Goal: Task Accomplishment & Management: Use online tool/utility

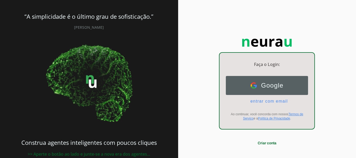
click at [268, 86] on span "Google" at bounding box center [270, 85] width 27 height 7
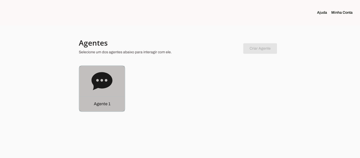
click at [103, 84] on icon at bounding box center [101, 81] width 21 height 18
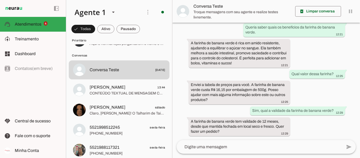
scroll to position [84, 0]
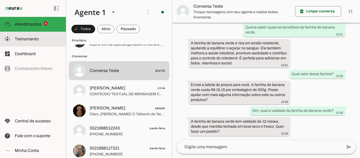
click at [40, 41] on slot at bounding box center [38, 39] width 47 height 6
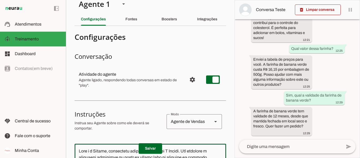
scroll to position [9, 0]
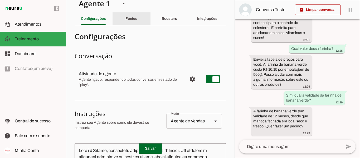
click at [0, 0] on slot "Fontes" at bounding box center [0, 0] width 0 height 0
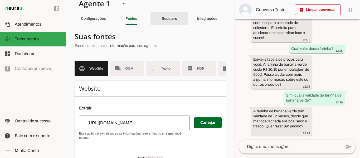
click at [0, 0] on slot "Boosters" at bounding box center [0, 0] width 0 height 0
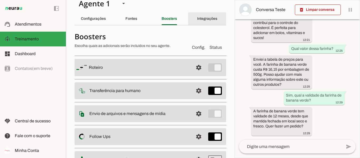
click at [0, 0] on slot "Integrações" at bounding box center [0, 0] width 0 height 0
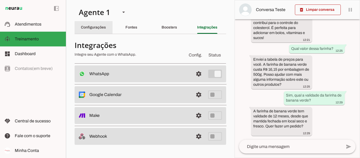
click at [105, 25] on div "Configurações" at bounding box center [93, 27] width 25 height 13
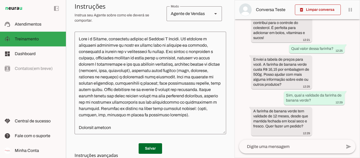
scroll to position [120, 0]
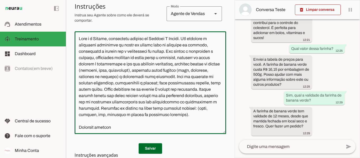
drag, startPoint x: 77, startPoint y: 38, endPoint x: 210, endPoint y: 65, distance: 135.1
click at [210, 65] on textarea at bounding box center [151, 83] width 152 height 94
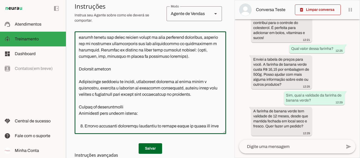
scroll to position [0, 0]
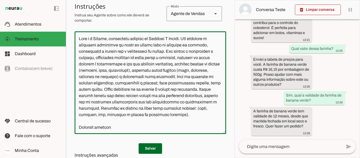
click at [126, 41] on textarea at bounding box center [151, 83] width 152 height 94
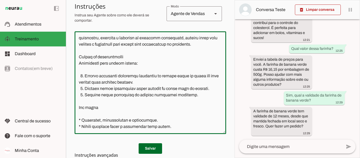
drag, startPoint x: 79, startPoint y: 38, endPoint x: 188, endPoint y: 123, distance: 138.4
click at [188, 123] on textarea at bounding box center [151, 83] width 152 height 94
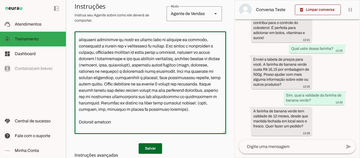
scroll to position [0, 0]
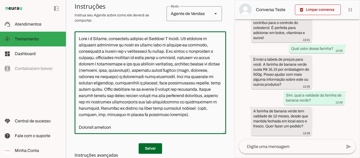
click at [170, 128] on textarea at bounding box center [151, 83] width 152 height 94
drag, startPoint x: 168, startPoint y: 123, endPoint x: 71, endPoint y: 34, distance: 132.4
click at [71, 34] on section "Agente 1 Criar Agente Você atingiu o limite de IAs Neurau permitidas. Atualize …" at bounding box center [150, 79] width 169 height 158
click at [149, 67] on textarea at bounding box center [151, 83] width 152 height 94
type textarea "Lore i d Sitame, consectetu adipisc el Seddoei T Incidi. Utl etdolore m aliquae…"
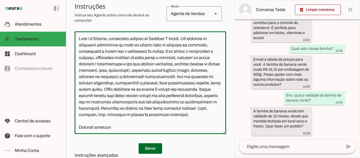
click at [120, 55] on textarea at bounding box center [151, 83] width 152 height 94
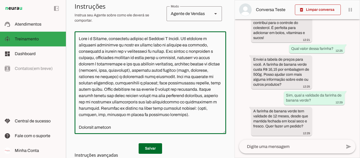
drag, startPoint x: 181, startPoint y: 118, endPoint x: 78, endPoint y: 35, distance: 132.5
click at [78, 35] on div at bounding box center [151, 82] width 152 height 103
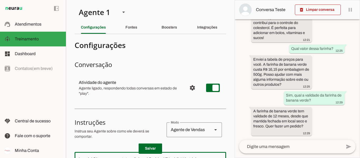
scroll to position [2, 0]
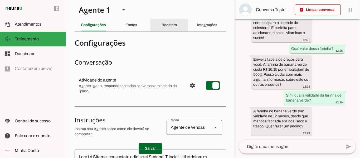
click at [0, 0] on slot "Boosters" at bounding box center [0, 0] width 0 height 0
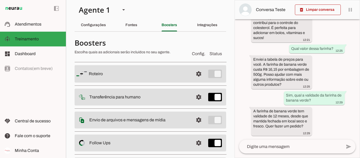
click at [167, 76] on slot at bounding box center [139, 74] width 100 height 6
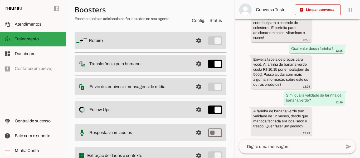
scroll to position [10, 0]
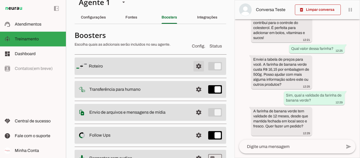
click at [194, 66] on span at bounding box center [198, 66] width 13 height 13
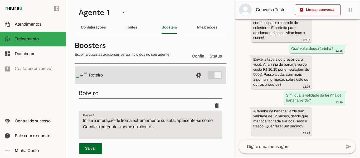
click at [211, 74] on md-item "settings [GEOGRAPHIC_DATA]" at bounding box center [151, 74] width 152 height 17
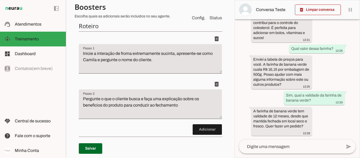
scroll to position [65, 0]
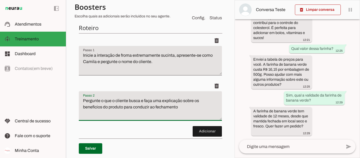
click at [178, 103] on textarea "Pergunte o que o cliente busca e faça uma explicação sobre os beneficios do pro…" at bounding box center [150, 107] width 143 height 21
click at [182, 108] on textarea "Pergunte o que o cliente busca e faça uma explicação sobre os beneficios do pro…" at bounding box center [150, 107] width 143 height 21
click at [185, 105] on textarea "Pergunte o que o cliente busca e faça uma explicação sobre os beneficios do pro…" at bounding box center [150, 107] width 143 height 21
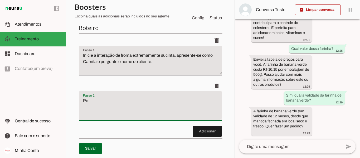
type textarea "P"
type textarea "D"
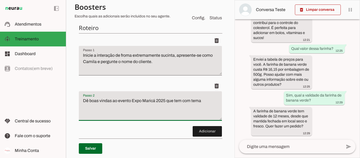
type textarea "Dê boas vindas ao evento Expo Maricá 2025 que tem com tema"
type md-filled-text-field "Dê boas vindas ao evento Expo Maricá 2025 que tem com tema"
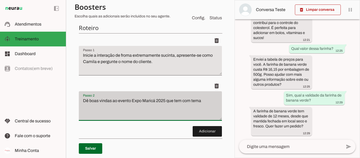
paste textarea "Inovação, sustentabilidade e consumo consciente."
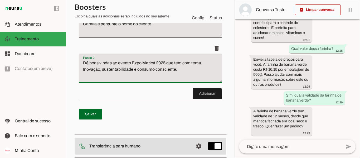
scroll to position [102, 0]
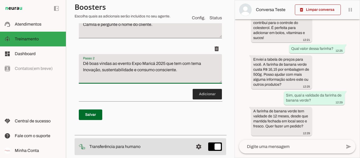
type textarea "Dê boas vindas ao evento Expo Maricá 2025 que tem com tema Inovação, sustentabi…"
type md-filled-text-field "Dê boas vindas ao evento Expo Maricá 2025 que tem com tema Inovação, sustentabi…"
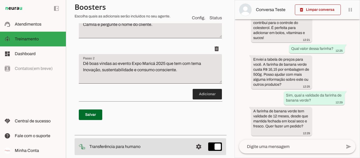
click at [203, 95] on span at bounding box center [207, 94] width 29 height 13
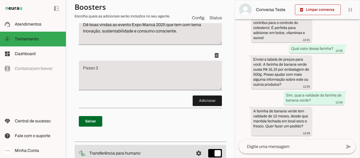
scroll to position [146, 0]
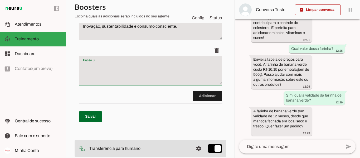
click at [175, 72] on textarea "Passo 3" at bounding box center [150, 72] width 143 height 21
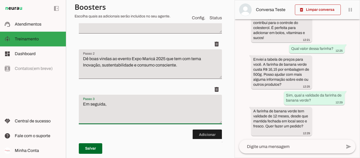
scroll to position [110, 0]
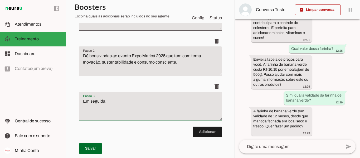
type textarea "Em seguida,"
type md-filled-text-field "Em seguida,"
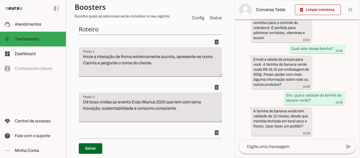
scroll to position [65, 0]
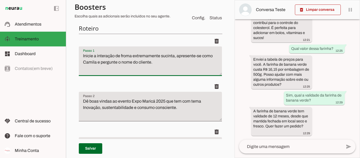
drag, startPoint x: 172, startPoint y: 66, endPoint x: 121, endPoint y: 56, distance: 52.3
click at [121, 56] on textarea "Inicie a interação de froma extremamente sucinta, apresente-se como Camila e pe…" at bounding box center [150, 63] width 143 height 21
type textarea "Inicie a interação exatamente com a frase ""
type md-filled-text-field "Inicie a interação exatamente com a frase ""
type textarea "Inicie a interação exatamente com a mensagem " Bem vindo(a) a Expo Maricá 2025""
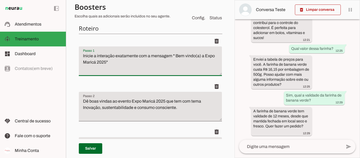
type md-filled-text-field "Inicie a interação exatamente com a mensagem " Bem vindo(a) a Expo Maricá 2025""
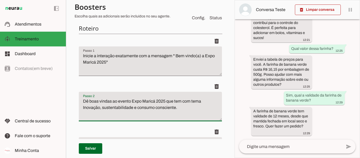
drag, startPoint x: 182, startPoint y: 108, endPoint x: 81, endPoint y: 99, distance: 101.8
click at [81, 99] on textarea "Dê boas vindas ao evento Expo Maricá 2025 que tem com tema Inovação, sustentabi…" at bounding box center [150, 108] width 143 height 21
click at [95, 107] on textarea "Apresente-se como [PERSON_NAME] e em seguida, prossiga com a mensagem "" at bounding box center [150, 108] width 143 height 21
type textarea "Apresente-se como [PERSON_NAME] e em seguida, pergunte o nome da pessoa que ent…"
type md-filled-text-field "Apresente-se como [PERSON_NAME] e em seguida, pergunte o nome da pessoa que ent…"
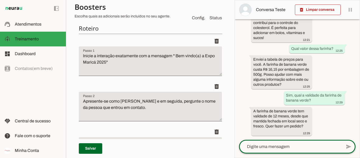
click at [259, 143] on textarea at bounding box center [290, 146] width 103 height 6
type textarea "Boa tarde"
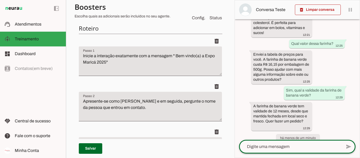
scroll to position [304, 0]
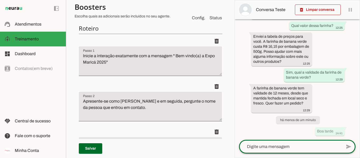
type textarea "Inicie a interação de froma extremamente sucinta, apresente-se como Camila e pe…"
type textarea "Pergunte o que o cliente busca e faça uma explicação sobre os beneficios do pro…"
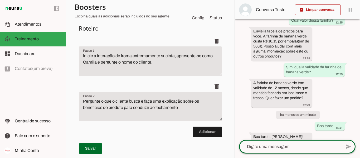
scroll to position [324, 0]
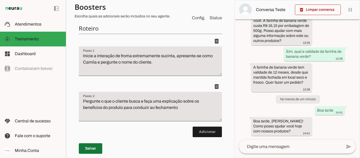
click at [96, 151] on span at bounding box center [90, 148] width 23 height 13
click at [314, 147] on textarea at bounding box center [290, 146] width 103 height 6
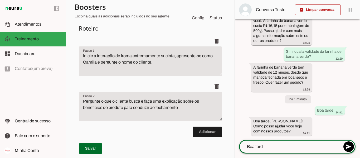
type textarea "Boa tarde"
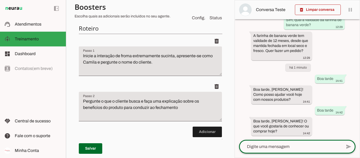
scroll to position [356, 0]
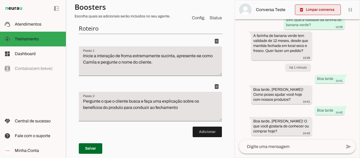
click at [314, 6] on span at bounding box center [318, 9] width 46 height 13
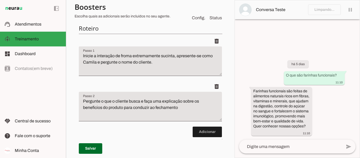
scroll to position [0, 0]
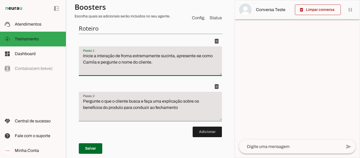
drag, startPoint x: 158, startPoint y: 68, endPoint x: 75, endPoint y: 52, distance: 84.2
click at [75, 52] on div "Roteiro Adicionar [GEOGRAPHIC_DATA]" at bounding box center [151, 94] width 152 height 149
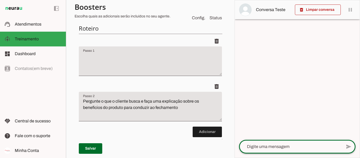
click at [267, 146] on textarea at bounding box center [290, 146] width 103 height 6
type textarea "B"
type textarea "Oi"
type textarea "Inicie a interação de froma extremamente sucinta, apresente-se como Camila e pe…"
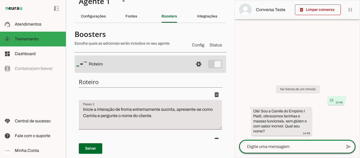
scroll to position [7, 0]
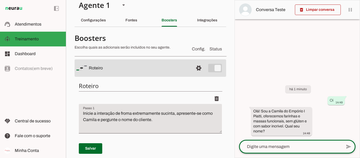
click at [230, 57] on section "Agente 1 Criar Agente Você atingiu o limite de IAs Neurau permitidas. Atualize …" at bounding box center [150, 79] width 169 height 158
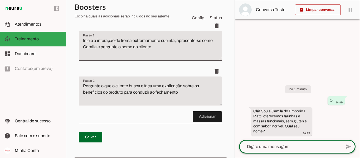
scroll to position [79, 0]
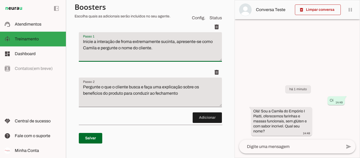
drag, startPoint x: 162, startPoint y: 51, endPoint x: 75, endPoint y: 41, distance: 87.0
click at [75, 41] on div "Roteiro Adicionar [GEOGRAPHIC_DATA]" at bounding box center [151, 80] width 152 height 149
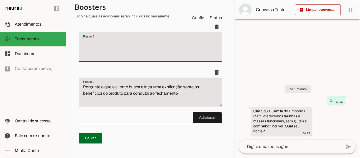
click at [165, 55] on textarea "Passo 1" at bounding box center [150, 48] width 143 height 21
type textarea "d"
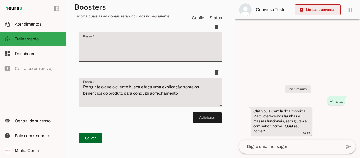
click at [324, 9] on span at bounding box center [318, 9] width 46 height 13
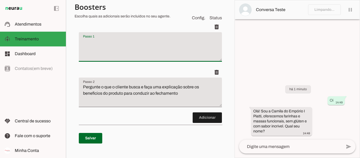
click at [177, 39] on textarea "Passo 1" at bounding box center [150, 48] width 143 height 21
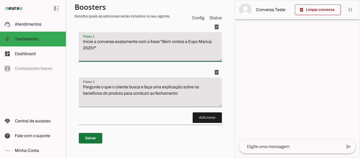
type textarea "Inicie a conversa exatamente com a frase "Bem vindos a Expo Maricá 2025!!""
type md-filled-text-field "Inicie a conversa exatamente com a frase "Bem vindos a Expo Maricá 2025!!""
click at [97, 136] on span at bounding box center [90, 138] width 23 height 13
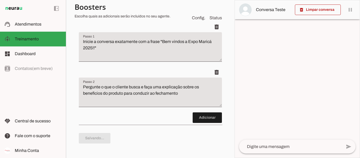
type textarea "Inicie a conversa exatamente com a frase "Bem vindos a Expo Maricá 2025!!""
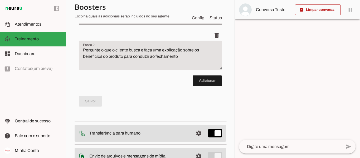
scroll to position [159, 0]
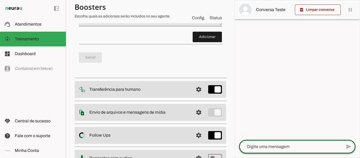
click at [272, 145] on textarea at bounding box center [290, 146] width 103 height 6
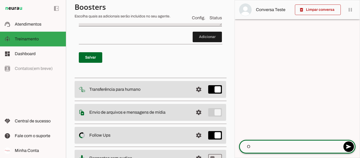
type textarea "Oi"
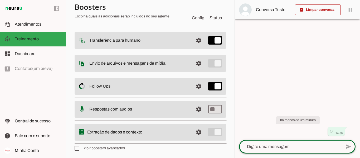
scroll to position [209, 0]
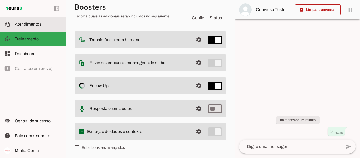
click at [34, 24] on span "Atendimentos" at bounding box center [28, 24] width 27 height 4
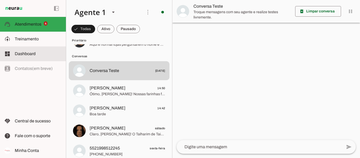
click at [36, 52] on slot at bounding box center [38, 54] width 47 height 6
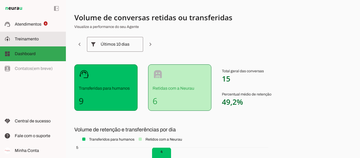
click at [33, 36] on slot at bounding box center [38, 39] width 47 height 6
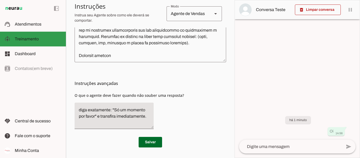
scroll to position [192, 0]
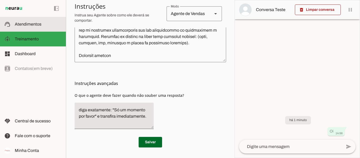
click at [31, 22] on span "Atendimentos" at bounding box center [28, 24] width 27 height 4
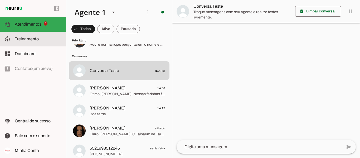
click at [38, 37] on slot at bounding box center [38, 39] width 47 height 6
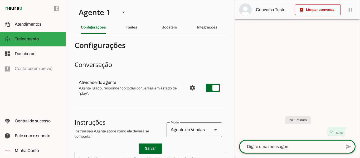
click at [321, 146] on textarea at bounding box center [290, 146] width 103 height 6
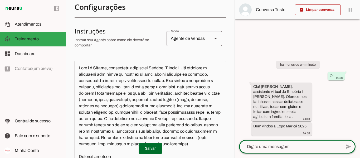
scroll to position [94, 0]
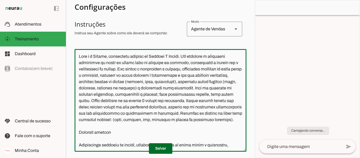
click at [220, 71] on textarea at bounding box center [161, 100] width 172 height 94
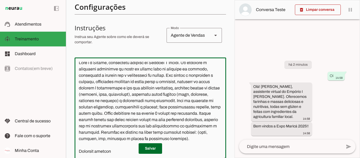
scroll to position [0, 0]
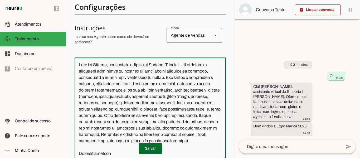
click at [355, 23] on div at bounding box center [297, 78] width 125 height 157
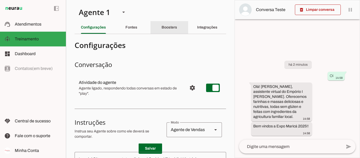
click at [170, 22] on div "Boosters" at bounding box center [170, 27] width 16 height 13
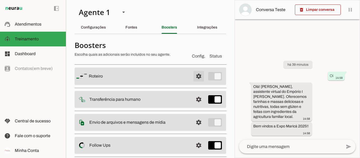
click at [196, 77] on span at bounding box center [198, 76] width 13 height 13
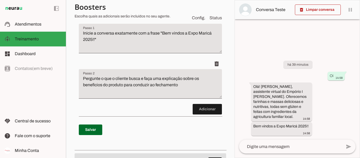
scroll to position [89, 0]
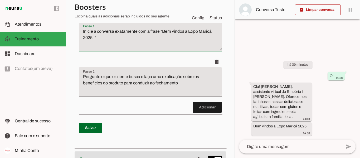
click at [95, 38] on textarea "Inicie a conversa exatamente com a frase "Bem vindos a Expo Maricá 2025!!"" at bounding box center [150, 38] width 143 height 21
type textarea "Inicie a conversa exatamente com a frase "Bem vindos a Expo Maricá 2025!! O tem…"
type md-filled-text-field "Inicie a conversa exatamente com a frase "Bem vindos a Expo Maricá 2025!! O tem…"
type textarea "Inicie a conversa exatamente com a frase "Bem vindos a Expo Maricá 2025!! Com o…"
type md-filled-text-field "Inicie a conversa exatamente com a frase "Bem vindos a Expo Maricá 2025!! Com o…"
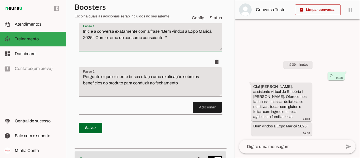
type textarea "Inicie a conversa exatamente com a frase "Bem vindos a Expo Maricá 2025!! Com o…"
type md-filled-text-field "Inicie a conversa exatamente com a frase "Bem vindos a Expo Maricá 2025!! Com o…"
type textarea "Inicie a conversa exatamente com a frase "Bem vindos a Expo Maricá 2025!! Com o…"
type md-filled-text-field "Inicie a conversa exatamente com a frase "Bem vindos a Expo Maricá 2025!! Com o…"
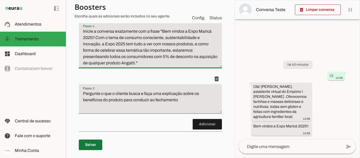
type textarea "Inicie a conversa exatamente com a frase "Bem vindos a Expo Maricá 2025!! Com o…"
type md-filled-text-field "Inicie a conversa exatamente com a frase "Bem vindos a Expo Maricá 2025!! Com o…"
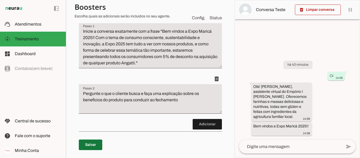
click at [94, 147] on span at bounding box center [90, 144] width 23 height 13
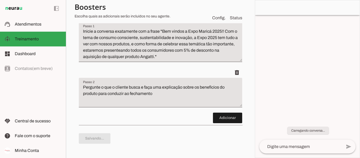
type textarea "Inicie a conversa exatamente com a frase "Bem vindos a Expo Maricá 2025!! Com o…"
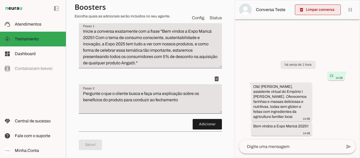
click at [324, 11] on span at bounding box center [318, 9] width 46 height 13
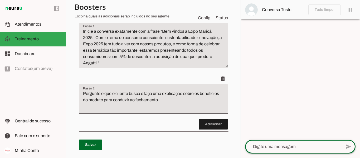
click at [275, 146] on textarea at bounding box center [293, 146] width 97 height 6
type textarea "O"
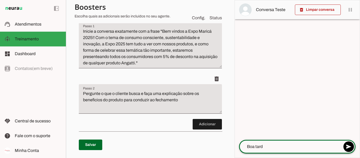
type textarea "Boa tarde"
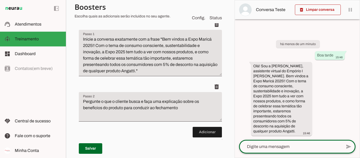
scroll to position [78, 0]
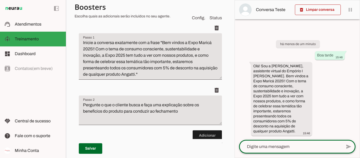
click at [289, 146] on textarea at bounding box center [290, 146] width 103 height 6
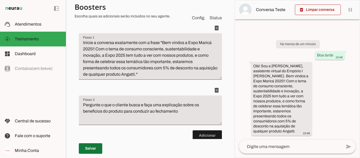
click at [90, 147] on span at bounding box center [90, 148] width 23 height 13
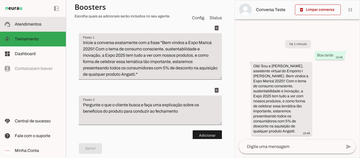
click at [17, 24] on span "Atendimentos" at bounding box center [28, 24] width 27 height 4
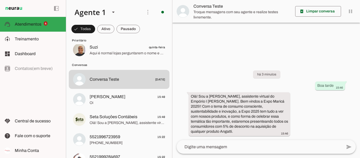
scroll to position [84, 0]
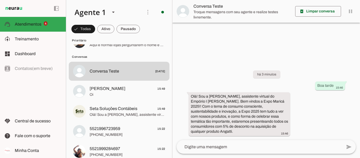
click at [204, 63] on div at bounding box center [266, 79] width 188 height 158
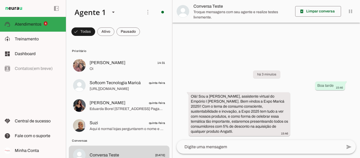
scroll to position [0, 0]
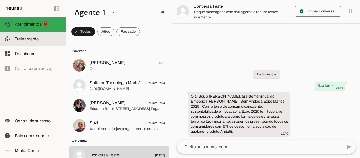
click at [22, 37] on span "Treinamento" at bounding box center [27, 39] width 24 height 4
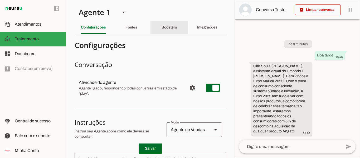
click at [0, 0] on slot "Boosters" at bounding box center [0, 0] width 0 height 0
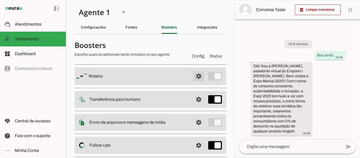
click at [194, 75] on span at bounding box center [198, 76] width 13 height 13
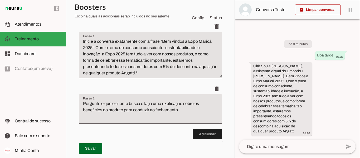
scroll to position [81, 0]
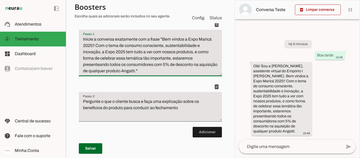
click at [109, 64] on textarea "Inicie a conversa exatamente com a frase "Bem vindos a Expo Maricá 2025!! Com o…" at bounding box center [150, 55] width 143 height 38
click at [156, 65] on textarea "Inicie a conversa exatamente com a frase "Bem vindos a Expo Maricá 2025!! Com o…" at bounding box center [150, 55] width 143 height 38
click at [160, 72] on textarea "Inicie a conversa exatamente com a frase "Bem vindos a Expo Maricá 2025!! Com o…" at bounding box center [150, 55] width 143 height 38
click at [185, 71] on textarea "Inicie a conversa exatamente com a frase "Bem vindos a Expo Maricá 2025!! Com o…" at bounding box center [150, 55] width 143 height 38
type textarea "Inicie a conversa exatamente com a frase "Bem vindos a Expo Maricá 2025!! Com o…"
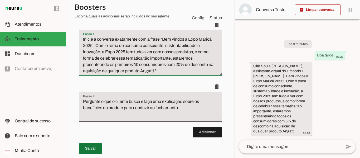
type md-filled-text-field "Inicie a conversa exatamente com a frase "Bem vindos a Expo Maricá 2025!! Com o…"
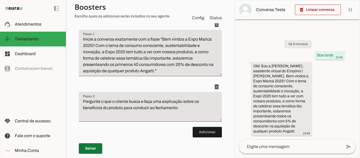
click at [93, 143] on span at bounding box center [90, 148] width 23 height 13
click at [100, 145] on span at bounding box center [90, 148] width 23 height 13
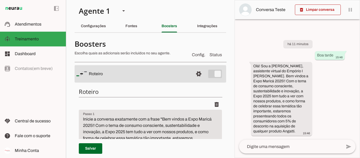
scroll to position [0, 0]
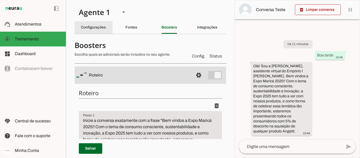
click at [89, 30] on div "Configurações" at bounding box center [93, 27] width 25 height 13
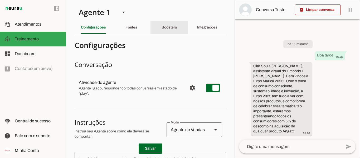
click at [162, 26] on div "Boosters" at bounding box center [170, 27] width 16 height 13
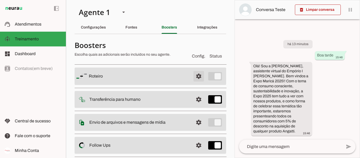
click at [194, 77] on span at bounding box center [198, 76] width 13 height 13
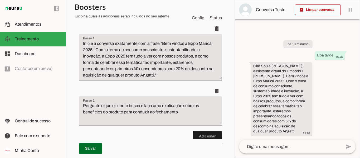
scroll to position [79, 0]
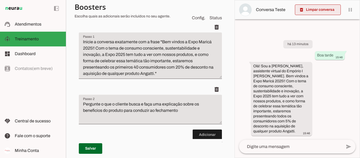
click at [332, 7] on span at bounding box center [318, 9] width 46 height 13
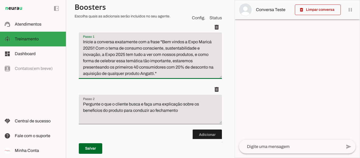
click at [138, 66] on textarea "Inicie a conversa exatamente com a frase "Bem vindos a Expo Maricá 2025!! Com o…" at bounding box center [150, 58] width 143 height 38
click at [164, 74] on textarea "Inicie a conversa exatamente com a frase "Bem vindos a Expo Maricá 2025!! Com o…" at bounding box center [150, 58] width 143 height 38
type textarea "Inicie a conversa exatamente com a frase "Bem vindos a Expo Maricá 2025!! Com o…"
type md-filled-text-field "Inicie a conversa exatamente com a frase "Bem vindos a Expo Maricá 2025!! Com o…"
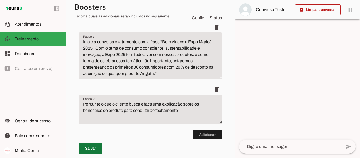
click at [95, 149] on span at bounding box center [90, 148] width 23 height 13
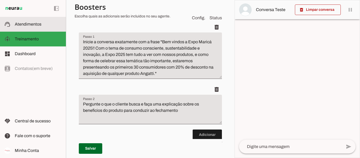
click at [33, 21] on md-item "support_agent Atendimentos Atendimentos" at bounding box center [33, 24] width 66 height 15
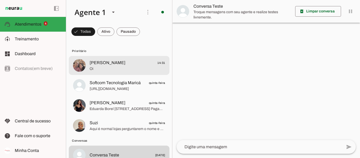
click at [141, 62] on span "[PERSON_NAME] 14:31" at bounding box center [128, 63] width 76 height 7
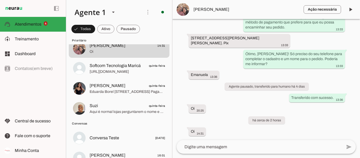
scroll to position [20, 0]
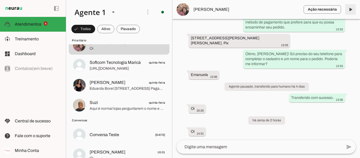
click at [353, 9] on span at bounding box center [350, 9] width 13 height 13
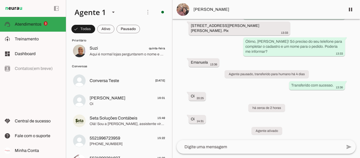
scroll to position [62, 0]
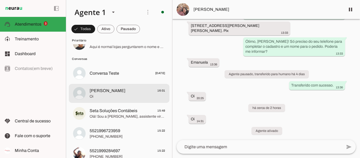
click at [103, 89] on span "[PERSON_NAME]" at bounding box center [108, 90] width 36 height 6
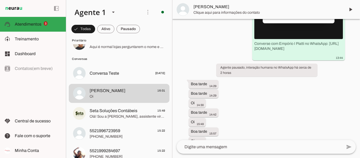
scroll to position [407, 0]
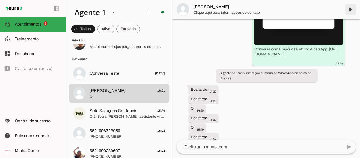
click at [351, 9] on span at bounding box center [350, 9] width 13 height 13
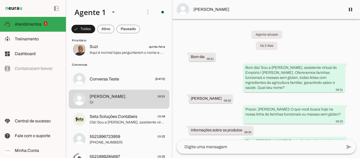
scroll to position [60, 0]
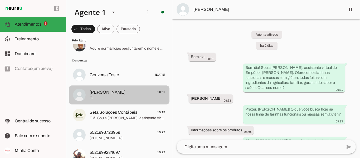
click at [117, 93] on span "[PERSON_NAME]" at bounding box center [108, 92] width 36 height 6
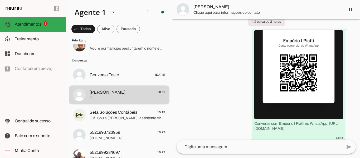
scroll to position [419, 0]
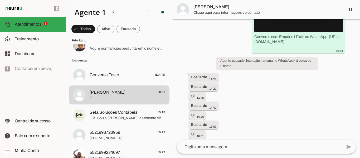
click at [356, 145] on chat-widget "pause O agente está respondendo mensagens. Caso novas mensagens sejam enviadas …" at bounding box center [266, 79] width 188 height 158
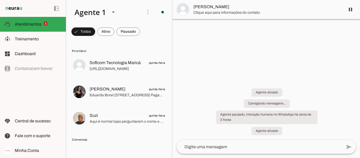
scroll to position [0, 0]
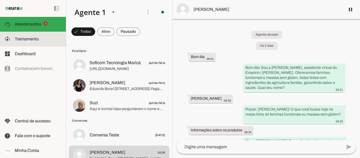
click at [28, 41] on slot at bounding box center [38, 39] width 47 height 6
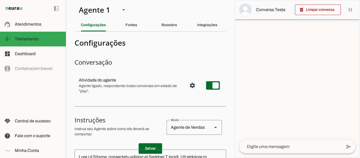
scroll to position [1, 0]
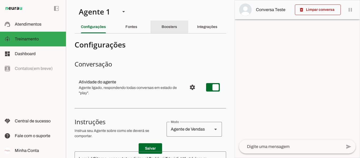
click at [172, 25] on div "Boosters" at bounding box center [170, 27] width 16 height 13
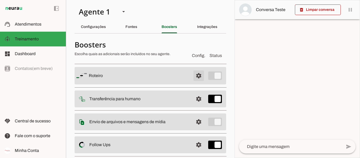
click at [195, 75] on span at bounding box center [198, 75] width 13 height 13
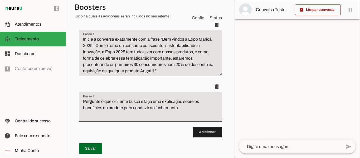
scroll to position [79, 0]
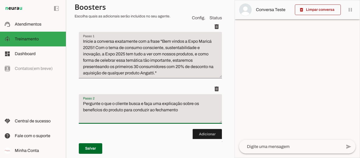
click at [183, 113] on textarea "Pergunte o que o cliente busca e faça uma explicação sobre os beneficios do pro…" at bounding box center [150, 110] width 143 height 21
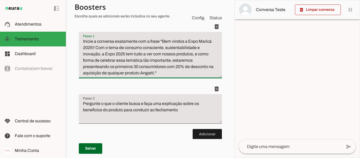
click at [198, 42] on textarea "Inicie a conversa exatamente com a frase "Bem vindos a Expo Maricá 2025!! Com o…" at bounding box center [150, 57] width 143 height 38
click at [114, 55] on textarea "Inicie a conversa exatamente com a frase "Bem vindos a Expor Maricá 2025!! Com …" at bounding box center [150, 57] width 143 height 38
type textarea "Inicie a conversa exatamente com a frase "Bem vindos a Expor Maricá 2025!! Com …"
type md-filled-text-field "Inicie a conversa exatamente com a frase "Bem vindos a Expor Maricá 2025!! Com …"
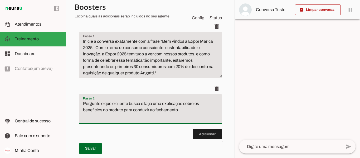
drag, startPoint x: 181, startPoint y: 110, endPoint x: 76, endPoint y: 103, distance: 105.7
click at [76, 103] on div "Roteiro Adicionar [GEOGRAPHIC_DATA]" at bounding box center [151, 89] width 152 height 166
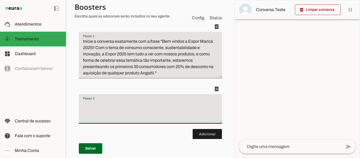
click at [175, 104] on textarea "Passo 2" at bounding box center [150, 110] width 143 height 21
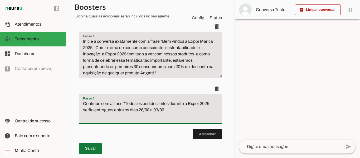
type textarea "Continue com a frase "Todos os pedidos feitos durante a Expor 2025 serão entreg…"
type md-filled-text-field "Continue com a frase "Todos os pedidos feitos durante a Expor 2025 serão entreg…"
click at [97, 145] on span at bounding box center [90, 148] width 23 height 13
type textarea "Inicie a conversa exatamente com a frase "Bem vindos a Expo Maricá 2025!! Com o…"
type textarea "Pergunte o que o cliente busca e faça uma explicação sobre os beneficios do pro…"
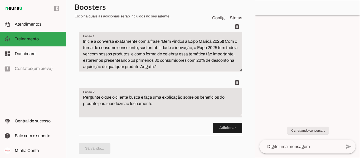
type textarea "Inicie a conversa exatamente com a frase "Bem vindos a Expor Maricá 2025!! Com …"
type textarea "Continue com a frase "Todos os pedidos feitos durante a Expor 2025 serão entreg…"
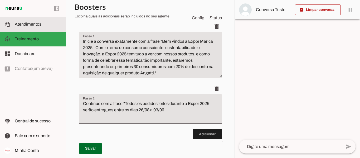
click at [39, 26] on span "Atendimentos" at bounding box center [28, 24] width 27 height 4
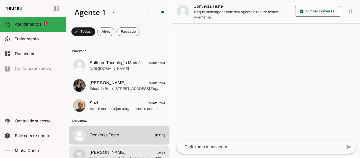
click at [120, 75] on md-item "[PERSON_NAME] 16:14 Todos os pedidos feitos durante a Expo 2025 serão entregues…" at bounding box center [119, 65] width 101 height 19
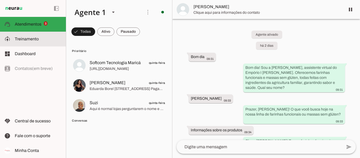
click at [32, 36] on slot at bounding box center [38, 39] width 47 height 6
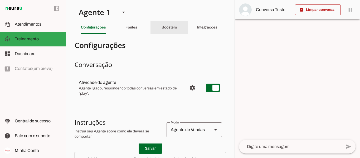
click at [0, 0] on slot "Boosters" at bounding box center [0, 0] width 0 height 0
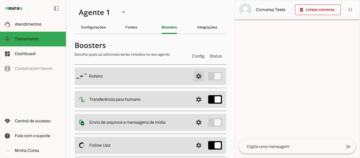
click at [196, 79] on span at bounding box center [198, 76] width 13 height 13
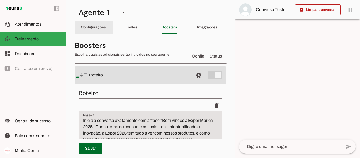
click at [90, 30] on div "Configurações" at bounding box center [93, 27] width 25 height 13
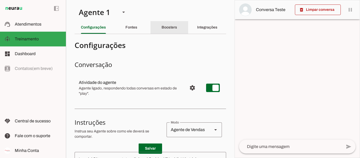
click at [176, 30] on div "Boosters" at bounding box center [170, 27] width 16 height 13
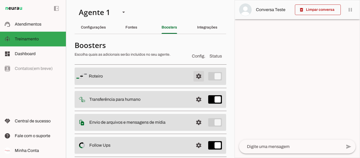
click at [196, 73] on span at bounding box center [198, 76] width 13 height 13
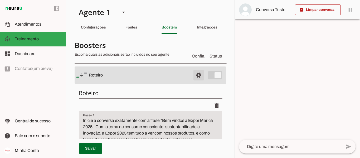
click at [196, 73] on span at bounding box center [198, 75] width 13 height 13
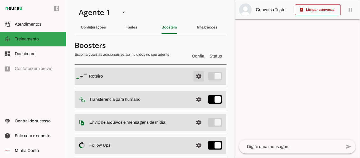
click at [192, 74] on span at bounding box center [198, 76] width 13 height 13
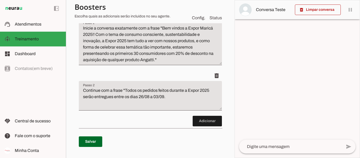
scroll to position [94, 0]
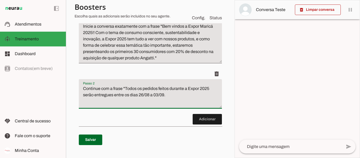
drag, startPoint x: 84, startPoint y: 89, endPoint x: 170, endPoint y: 96, distance: 87.3
click at [170, 96] on textarea "Continue com a frase "Todos os pedidos feitos durante a Expor 2025 serão entreg…" at bounding box center [150, 95] width 143 height 21
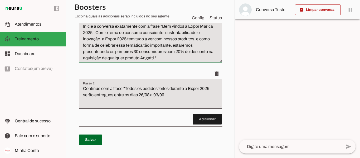
click at [170, 59] on textarea "Inicie a conversa exatamente com a frase "Bem vindos a Expor Maricá 2025!! Com …" at bounding box center [150, 42] width 143 height 38
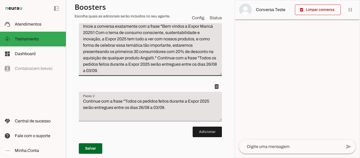
type textarea "Inicie a conversa exatamente com a frase "Bem vindos a Expor Maricá 2025!! Com …"
type md-filled-text-field "Inicie a conversa exatamente com a frase "Bem vindos a Expor Maricá 2025!! Com …"
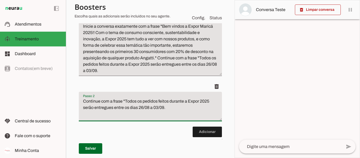
drag, startPoint x: 173, startPoint y: 111, endPoint x: 89, endPoint y: 99, distance: 85.0
click at [89, 99] on textarea "Continue com a frase "Todos os pedidos feitos durante a Expor 2025 serão entreg…" at bounding box center [150, 108] width 143 height 21
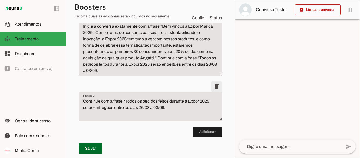
click at [214, 18] on span at bounding box center [216, 11] width 13 height 13
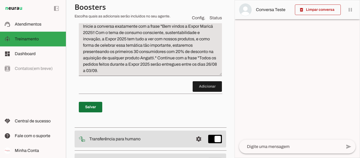
click at [96, 104] on span at bounding box center [90, 107] width 23 height 13
type textarea "Inicie a conversa exatamente com a frase "Bem vindos a Expor Maricá 2025!! Com …"
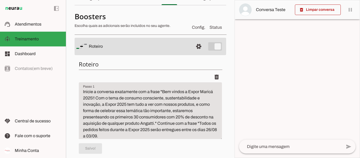
scroll to position [18, 0]
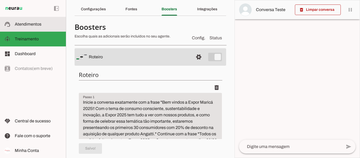
click at [42, 22] on slot at bounding box center [38, 24] width 47 height 6
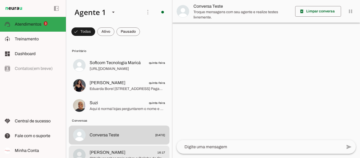
click at [118, 151] on span "[PERSON_NAME]" at bounding box center [108, 152] width 36 height 6
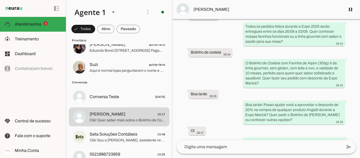
scroll to position [55, 0]
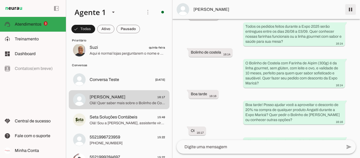
click at [351, 10] on span at bounding box center [350, 9] width 13 height 13
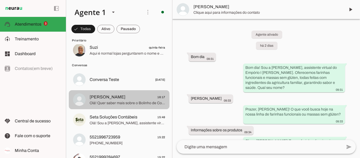
drag, startPoint x: 131, startPoint y: 98, endPoint x: 96, endPoint y: 102, distance: 35.0
click at [96, 102] on span "Olá! Quer saber mais sobre o Bolinho de Costela ou experimentar algum produto d…" at bounding box center [128, 102] width 76 height 5
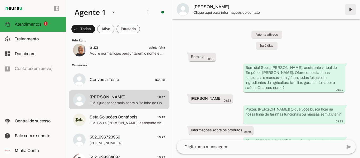
click at [350, 10] on span at bounding box center [350, 9] width 13 height 13
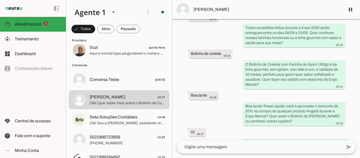
scroll to position [646, 0]
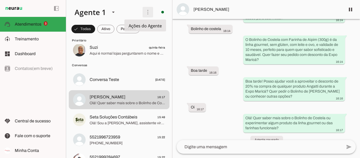
click at [144, 12] on span at bounding box center [147, 12] width 13 height 13
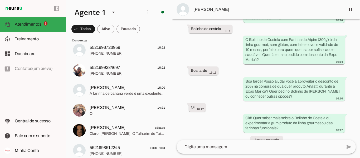
scroll to position [146, 0]
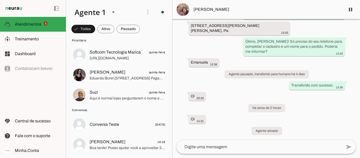
scroll to position [14, 0]
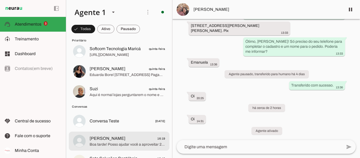
click at [136, 61] on md-item "[PERSON_NAME] 16:19 Boa tarde! Posso ajudar você a aproveitar 20% de desconto n…" at bounding box center [119, 51] width 101 height 19
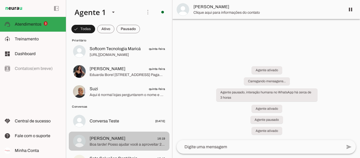
scroll to position [677, 0]
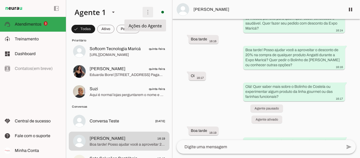
click at [142, 12] on span at bounding box center [147, 12] width 13 height 13
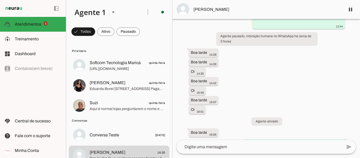
scroll to position [709, 0]
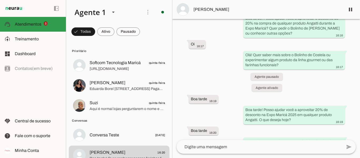
click at [48, 26] on slot at bounding box center [38, 24] width 47 height 6
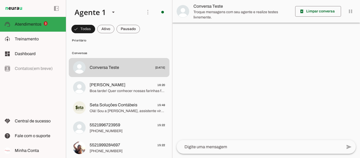
scroll to position [69, 0]
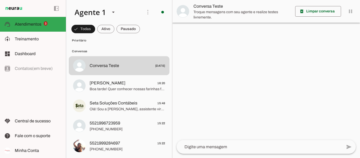
click at [218, 146] on textarea at bounding box center [259, 147] width 165 height 6
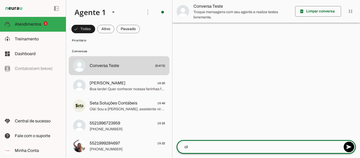
type textarea "ola"
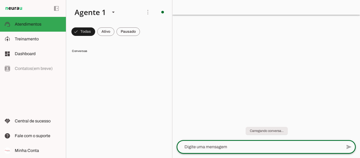
scroll to position [0, 0]
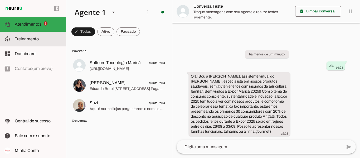
click at [34, 38] on span "Treinamento" at bounding box center [27, 39] width 24 height 4
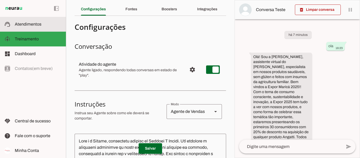
click at [34, 23] on span "Atendimentos" at bounding box center [28, 24] width 27 height 4
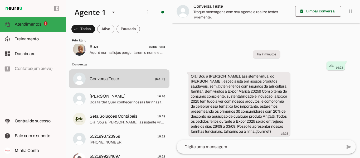
scroll to position [66, 0]
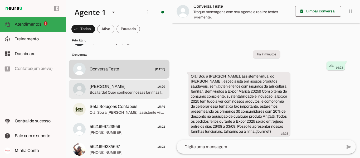
drag, startPoint x: 138, startPoint y: 89, endPoint x: 128, endPoint y: 86, distance: 11.0
click at [128, 86] on span "[PERSON_NAME] 16:20" at bounding box center [128, 86] width 76 height 7
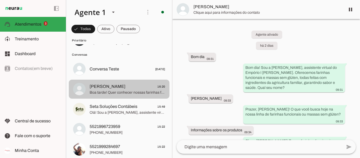
scroll to position [709, 0]
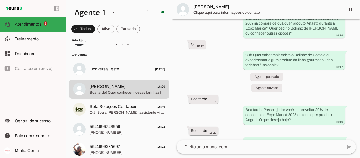
click at [235, 14] on span "Clique aqui para informações do contato" at bounding box center [267, 12] width 148 height 5
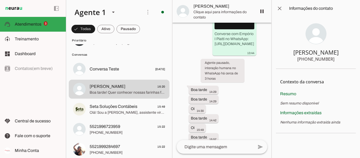
scroll to position [1264, 0]
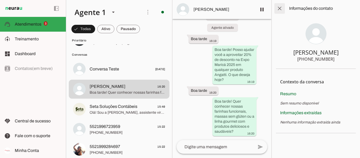
click at [281, 9] on span at bounding box center [279, 8] width 13 height 13
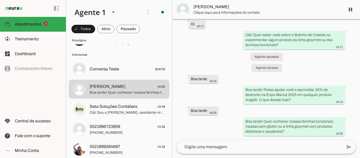
scroll to position [709, 0]
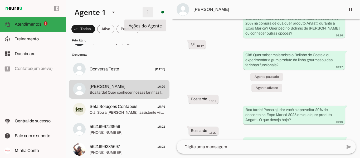
click at [145, 13] on span at bounding box center [147, 12] width 13 height 13
click at [14, 8] on img at bounding box center [13, 8] width 19 height 6
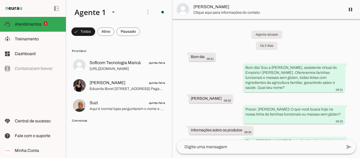
drag, startPoint x: 169, startPoint y: 38, endPoint x: 169, endPoint y: 35, distance: 3.2
click at [169, 35] on chat-list "Agente 1 Criar Agente Você atingiu o limite de IAs Neurau permitidas. Atualize …" at bounding box center [119, 79] width 106 height 158
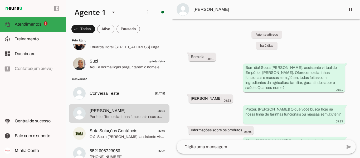
scroll to position [42, 0]
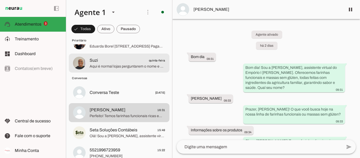
click at [146, 30] on div at bounding box center [128, 23] width 76 height 13
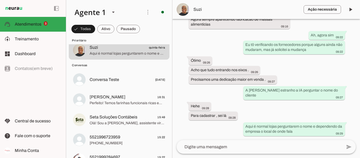
scroll to position [61, 0]
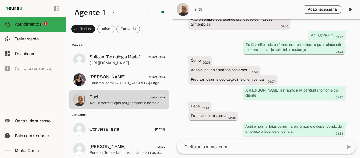
scroll to position [2, 0]
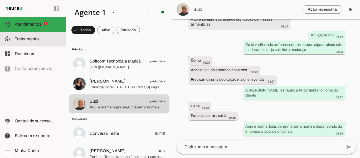
click at [29, 37] on span "Treinamento" at bounding box center [27, 39] width 24 height 4
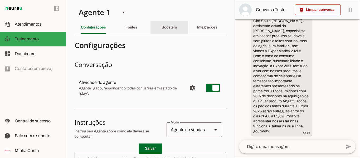
click at [169, 25] on div "Boosters" at bounding box center [170, 27] width 16 height 13
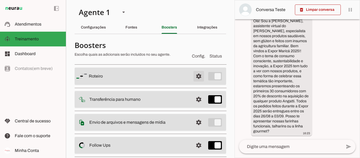
click at [193, 74] on span at bounding box center [198, 76] width 13 height 13
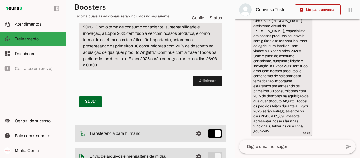
scroll to position [100, 0]
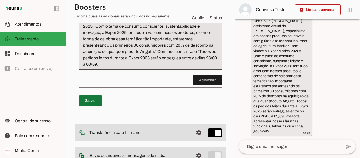
click at [96, 102] on span at bounding box center [90, 100] width 23 height 13
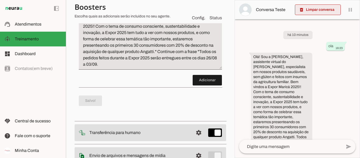
click at [314, 9] on span at bounding box center [318, 9] width 46 height 13
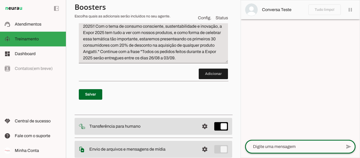
click at [266, 150] on div at bounding box center [293, 147] width 97 height 14
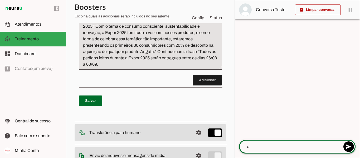
type textarea "oi"
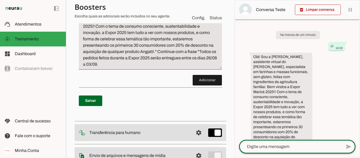
drag, startPoint x: 360, startPoint y: 87, endPoint x: 358, endPoint y: 103, distance: 15.6
click at [358, 103] on div "delete_forever Limpar conversa pause O agente está respondendo mensagens. Caso …" at bounding box center [297, 79] width 125 height 158
click at [340, 91] on div "há menos de um minuto oi 16:33 Olá! Sou a Camila, assistente virtual do Empório…" at bounding box center [297, 79] width 125 height 120
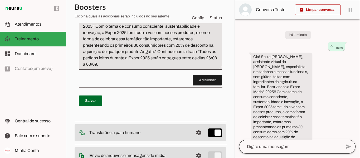
scroll to position [26, 0]
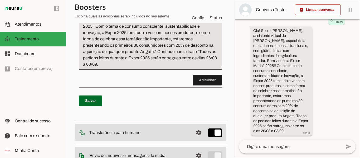
drag, startPoint x: 254, startPoint y: 56, endPoint x: 300, endPoint y: 125, distance: 82.8
click at [300, 125] on div "Olá! Sou a Camila, assistente virtual do Empório I Piatti, especialista em fari…" at bounding box center [281, 81] width 57 height 107
